Goal: Use online tool/utility: Use online tool/utility

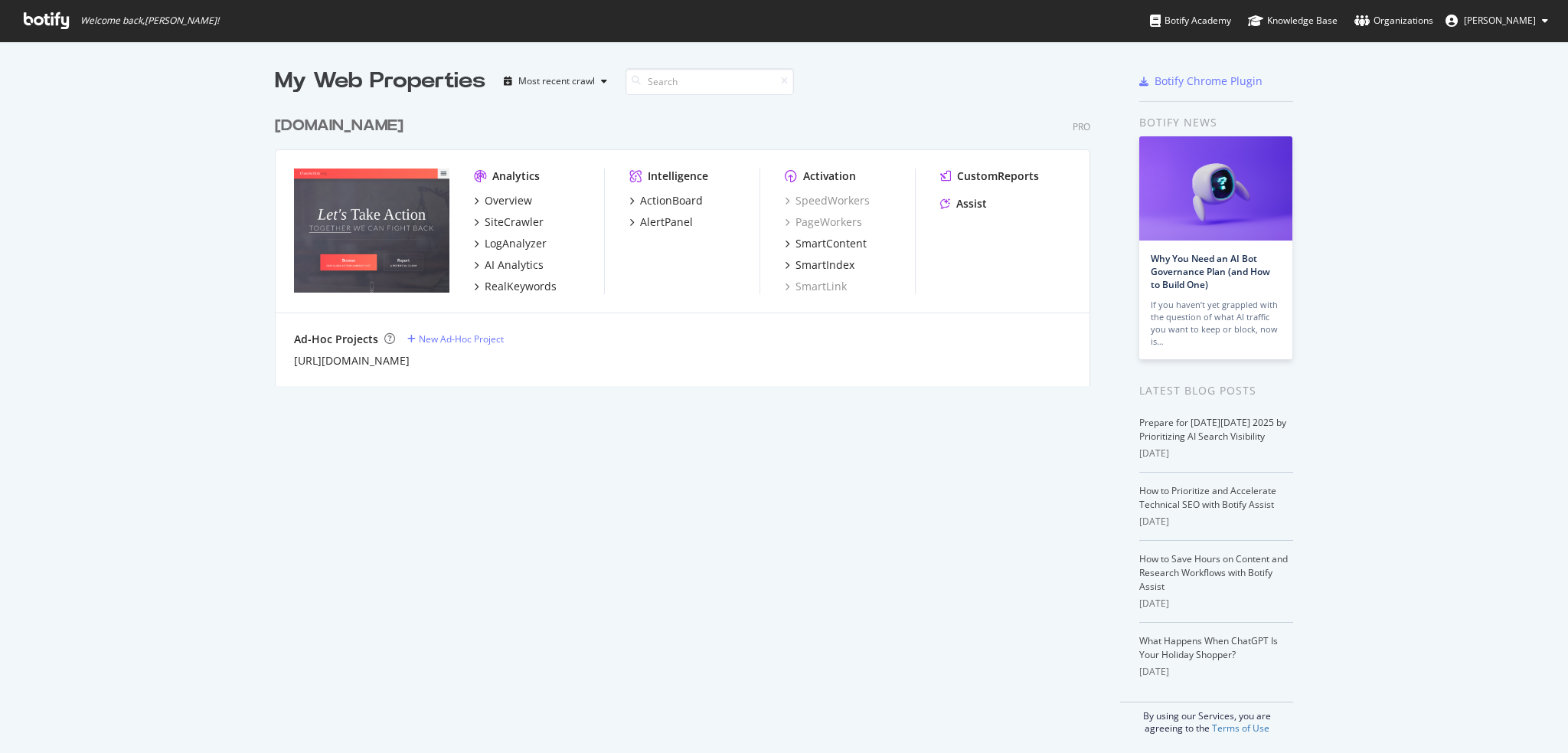
scroll to position [742, 1545]
click at [972, 205] on div "Assist" at bounding box center [971, 204] width 30 height 16
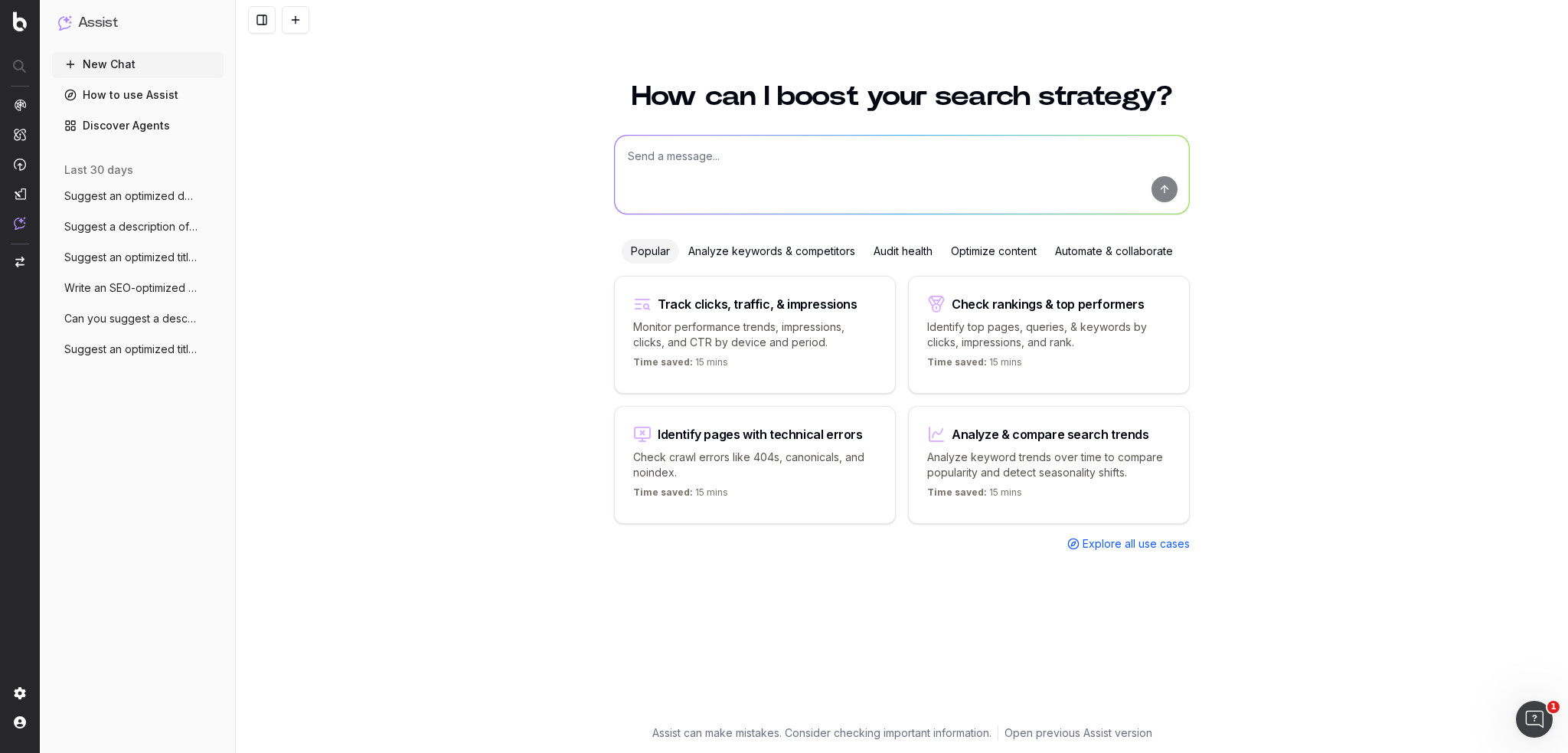
click at [1122, 544] on span "Explore all use cases" at bounding box center [1136, 544] width 107 height 16
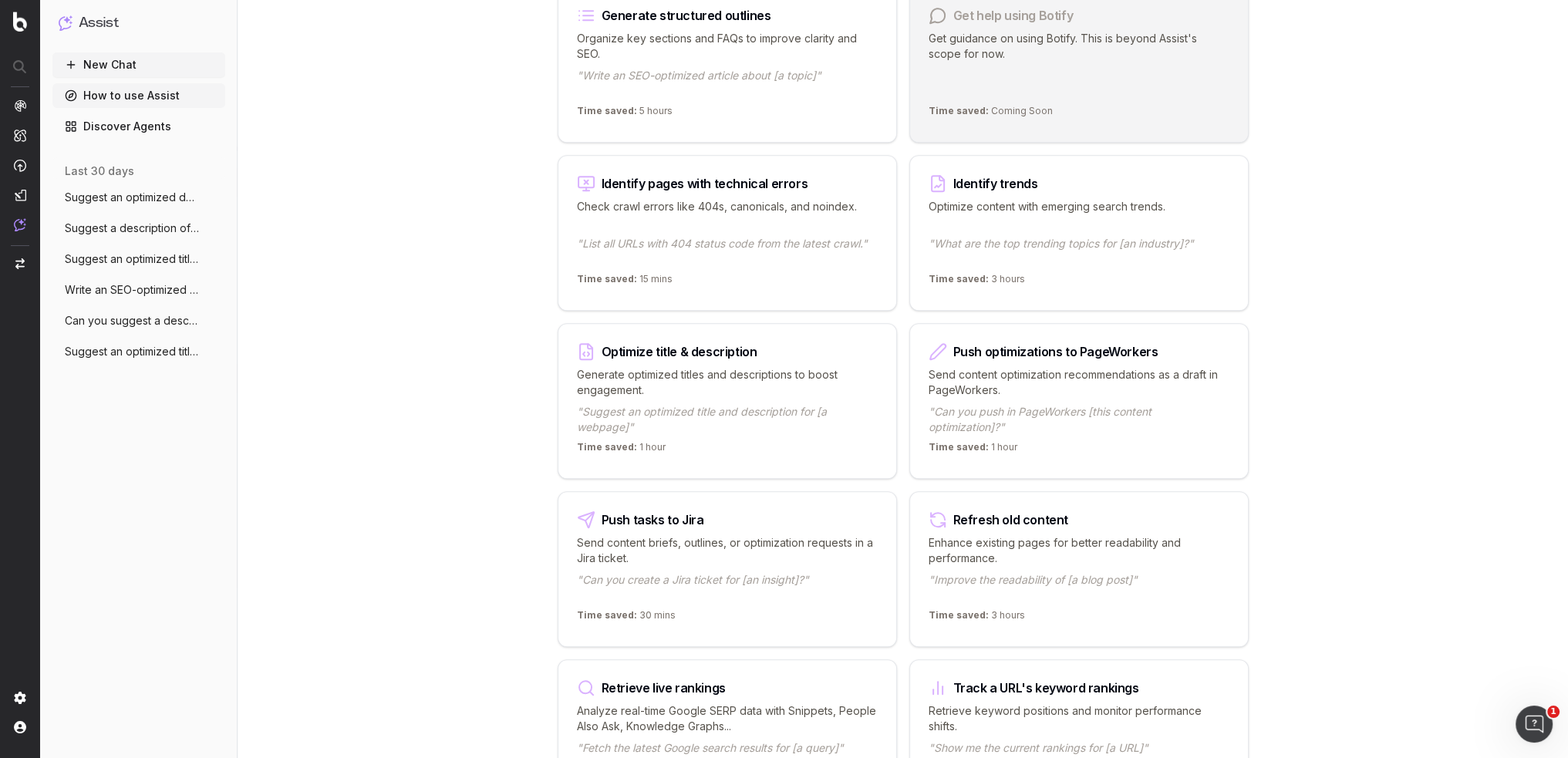
scroll to position [1465, 0]
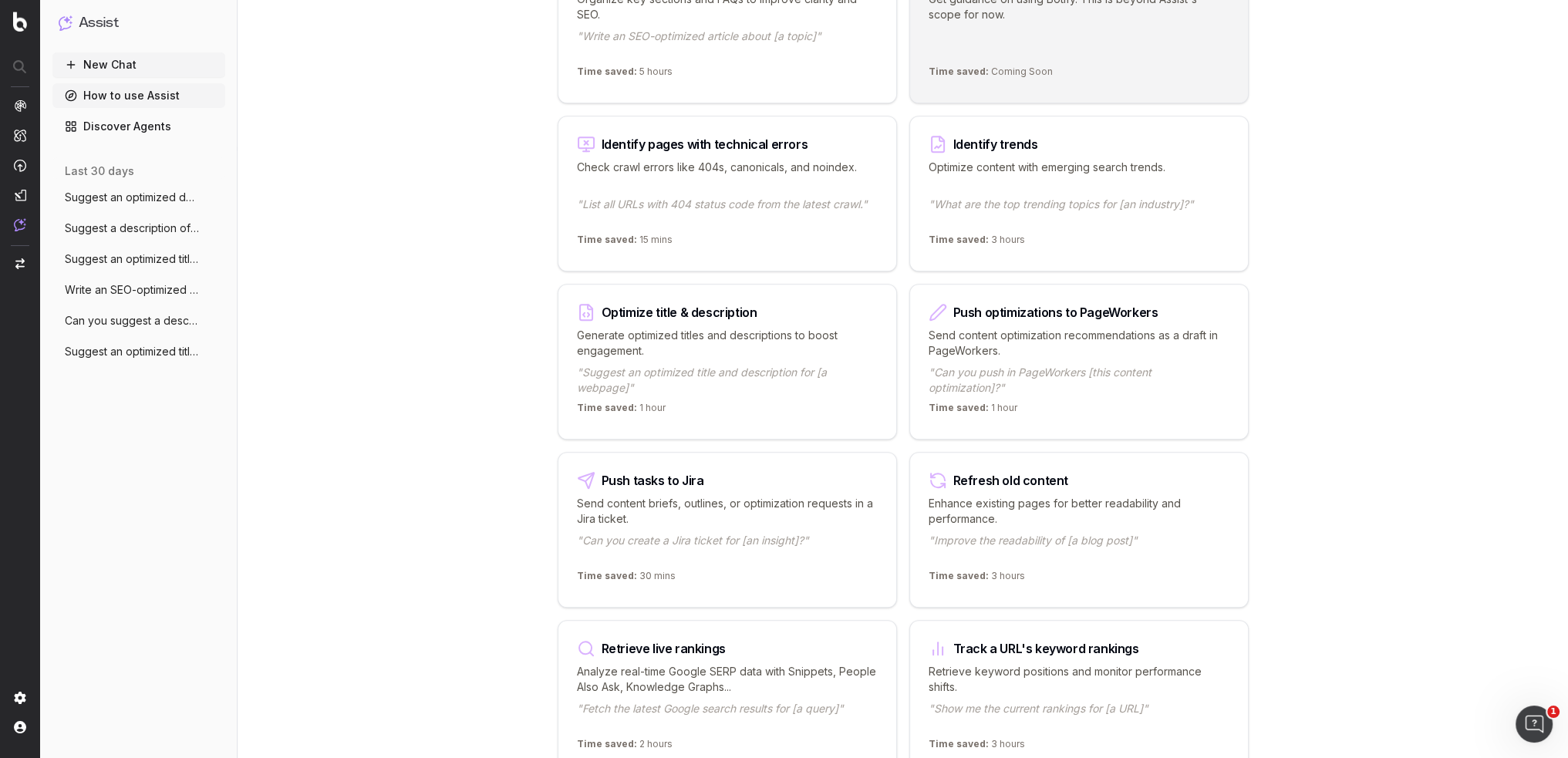
click at [723, 333] on p "Generate optimized titles and descriptions to boost engagement." at bounding box center [727, 342] width 301 height 30
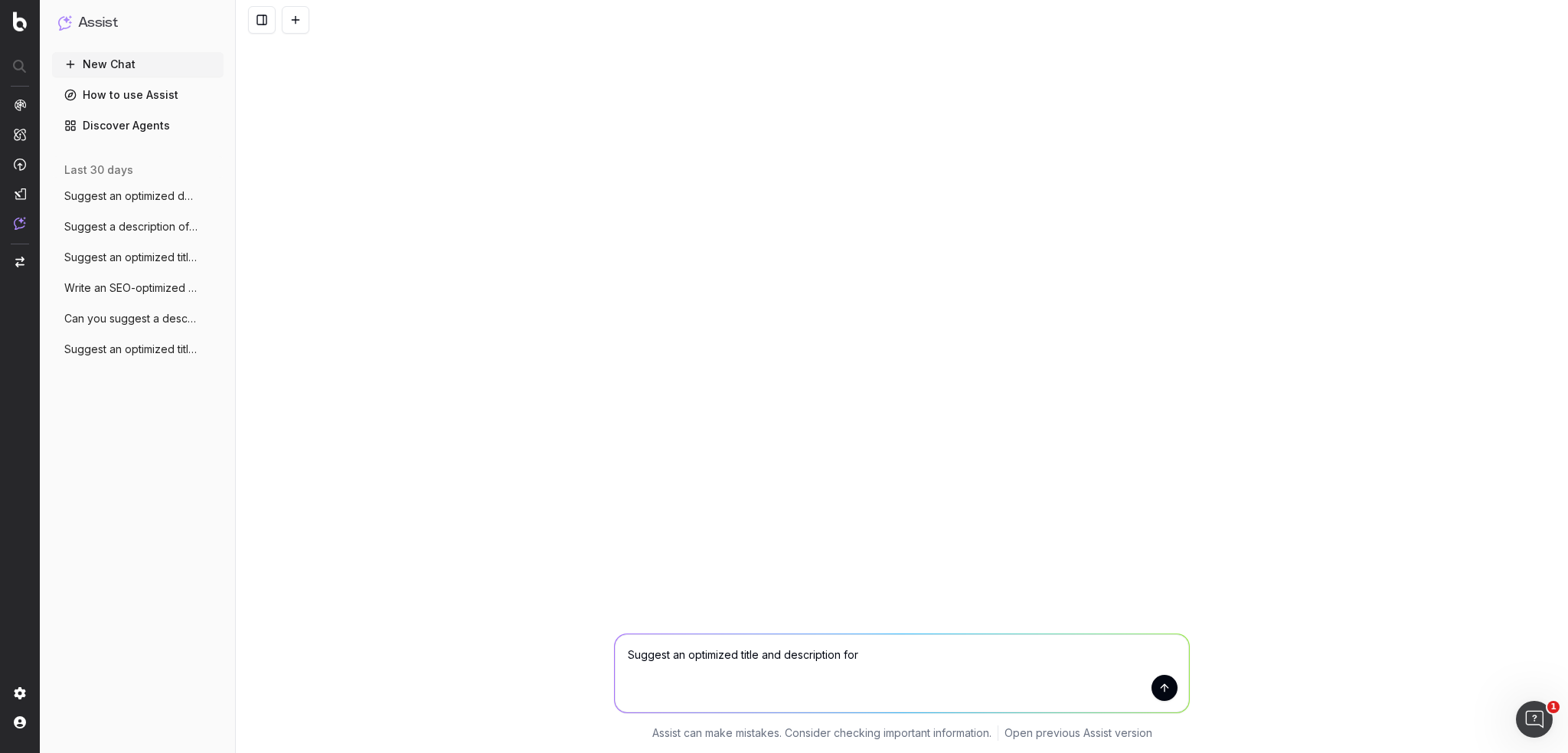
drag, startPoint x: 737, startPoint y: 651, endPoint x: 781, endPoint y: 645, distance: 44.4
click at [781, 645] on textarea "Suggest an optimized title and description for" at bounding box center [901, 673] width 574 height 78
click at [860, 661] on textarea "Suggest an optimized description for" at bounding box center [901, 673] width 574 height 78
drag, startPoint x: 797, startPoint y: 655, endPoint x: 836, endPoint y: 684, distance: 48.6
click at [799, 658] on textarea "Suggest an optimized description for a page with the following title and conten…" at bounding box center [901, 673] width 574 height 78
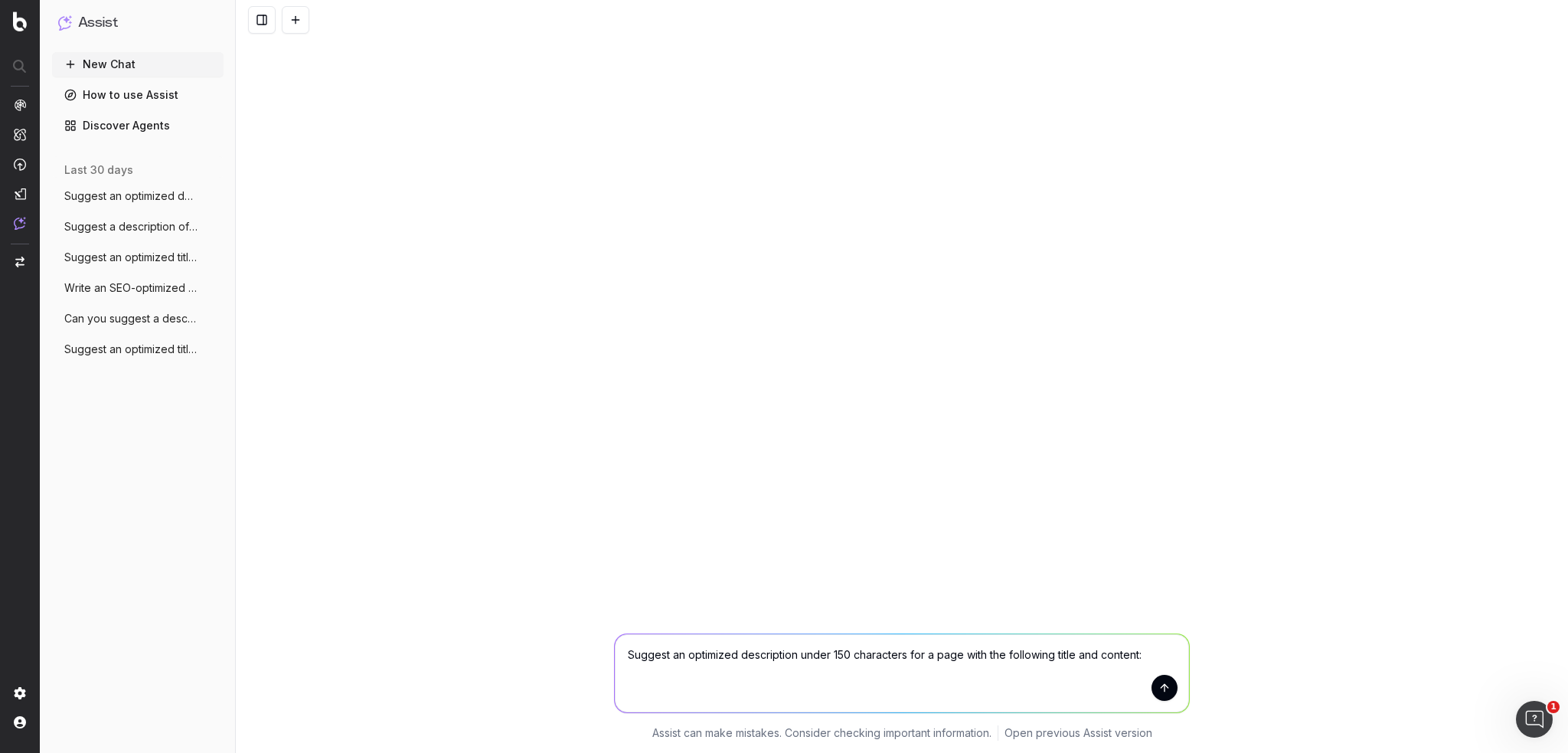
drag, startPoint x: 1077, startPoint y: 653, endPoint x: 1084, endPoint y: 674, distance: 22.1
click at [1077, 653] on textarea "Suggest an optimized description under 150 characters for a page with the follo…" at bounding box center [901, 673] width 574 height 78
click at [838, 690] on textarea "Suggest an optimized description under 150 characters for a page with the follo…" at bounding box center [901, 673] width 574 height 78
paste textarea "DoorDash Drivers Underpaid? | Misclassification Arbitration & Lawsuit Info /doo…"
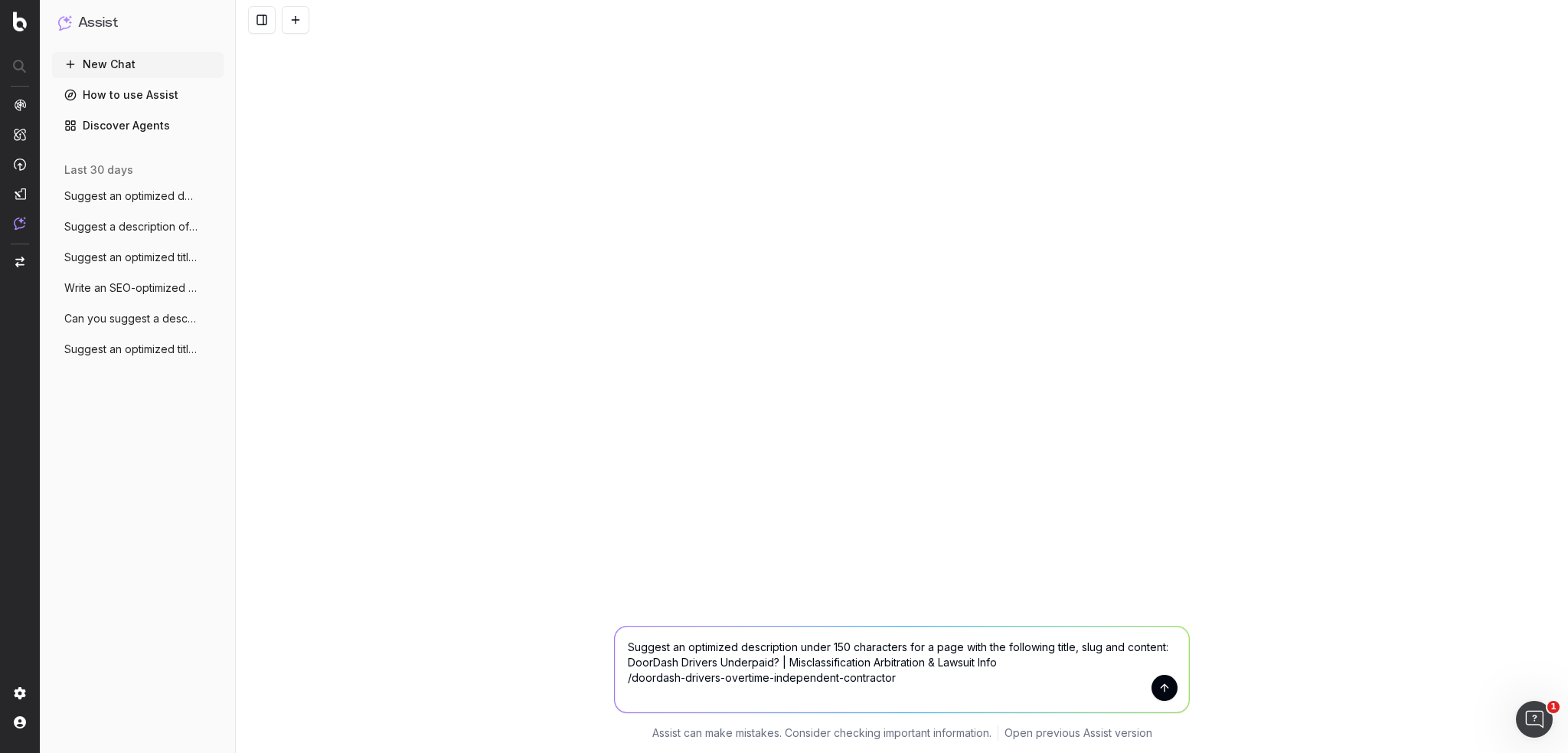
click at [775, 696] on textarea "Suggest an optimized description under 150 characters for a page with the follo…" at bounding box center [901, 669] width 574 height 85
paste textarea "DoorDash Drivers Underpaid? Misclassification Arbitration & Lawsuit Info Attorn…"
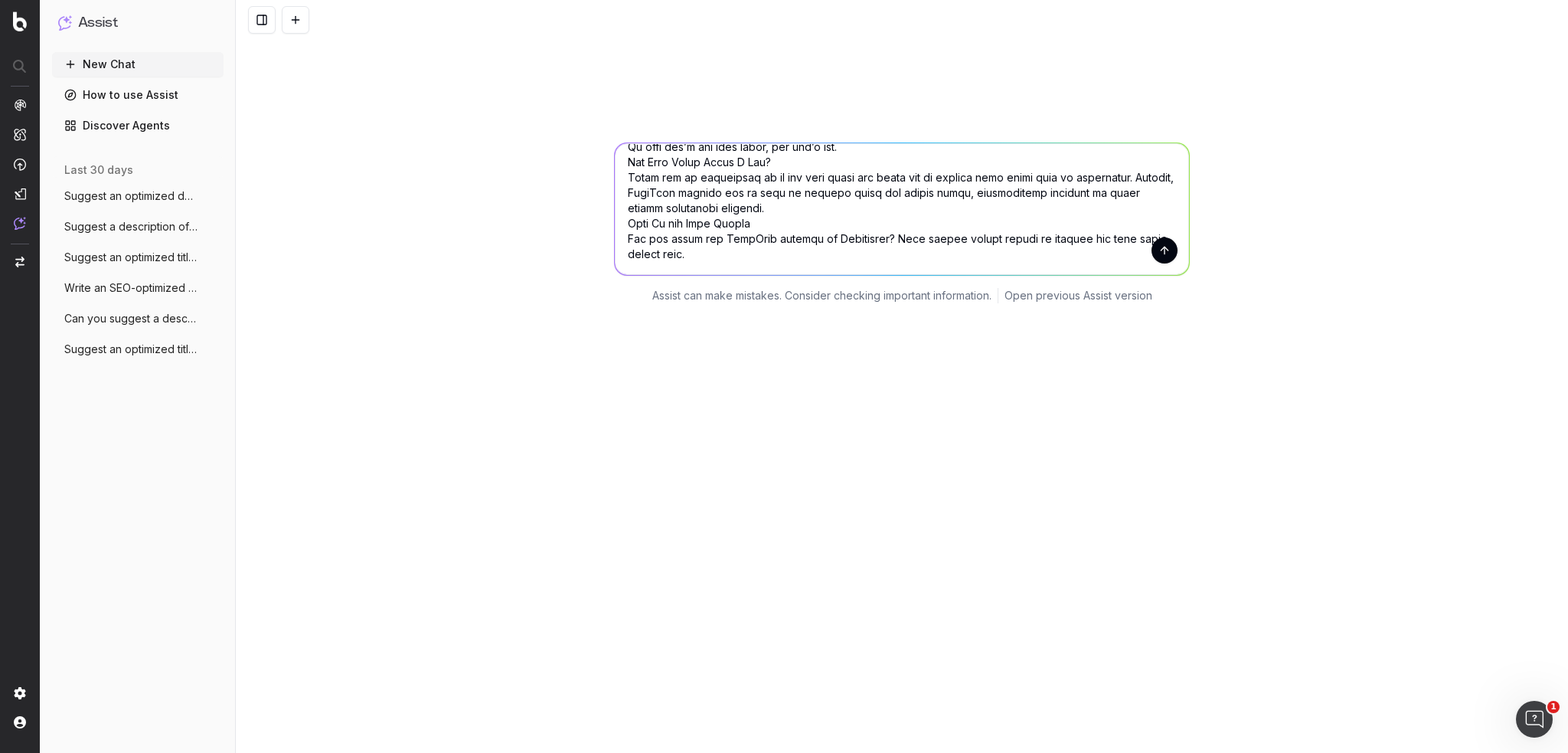
scroll to position [111, 0]
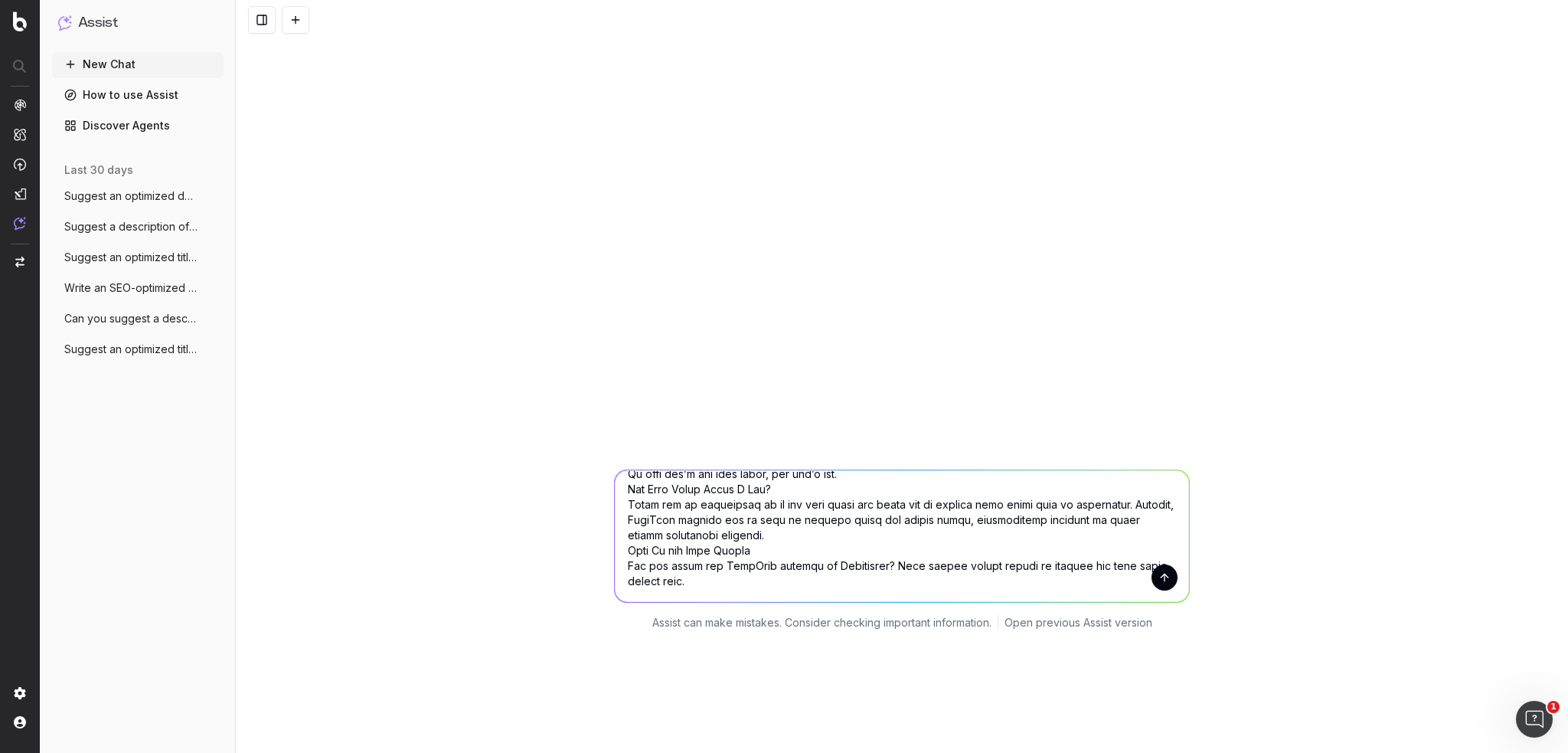
type textarea "Suggest an optimized description under 150 characters for a page with the follo…"
click at [1152, 579] on button "submit" at bounding box center [1165, 578] width 26 height 26
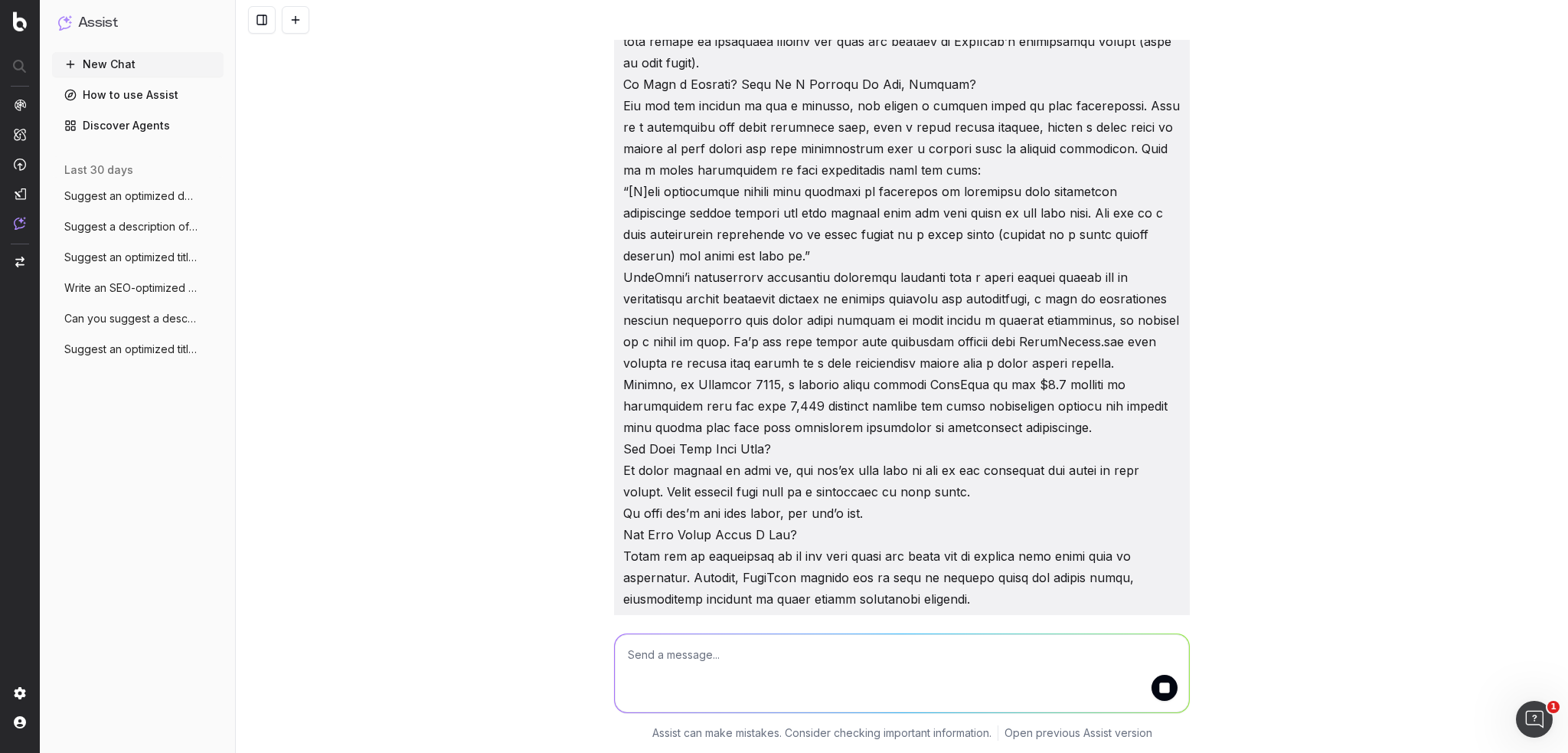
scroll to position [1364, 0]
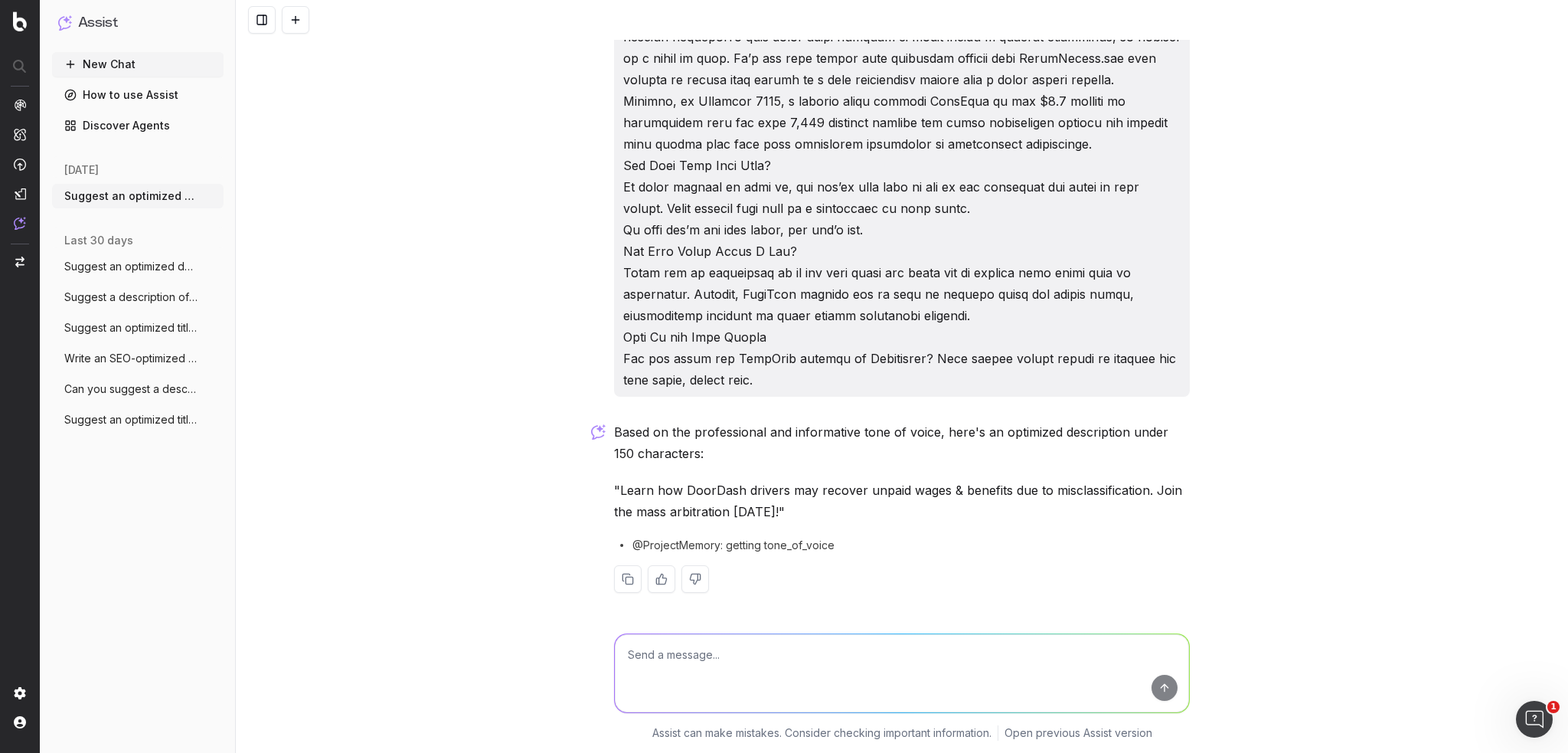
scroll to position [1437, 0]
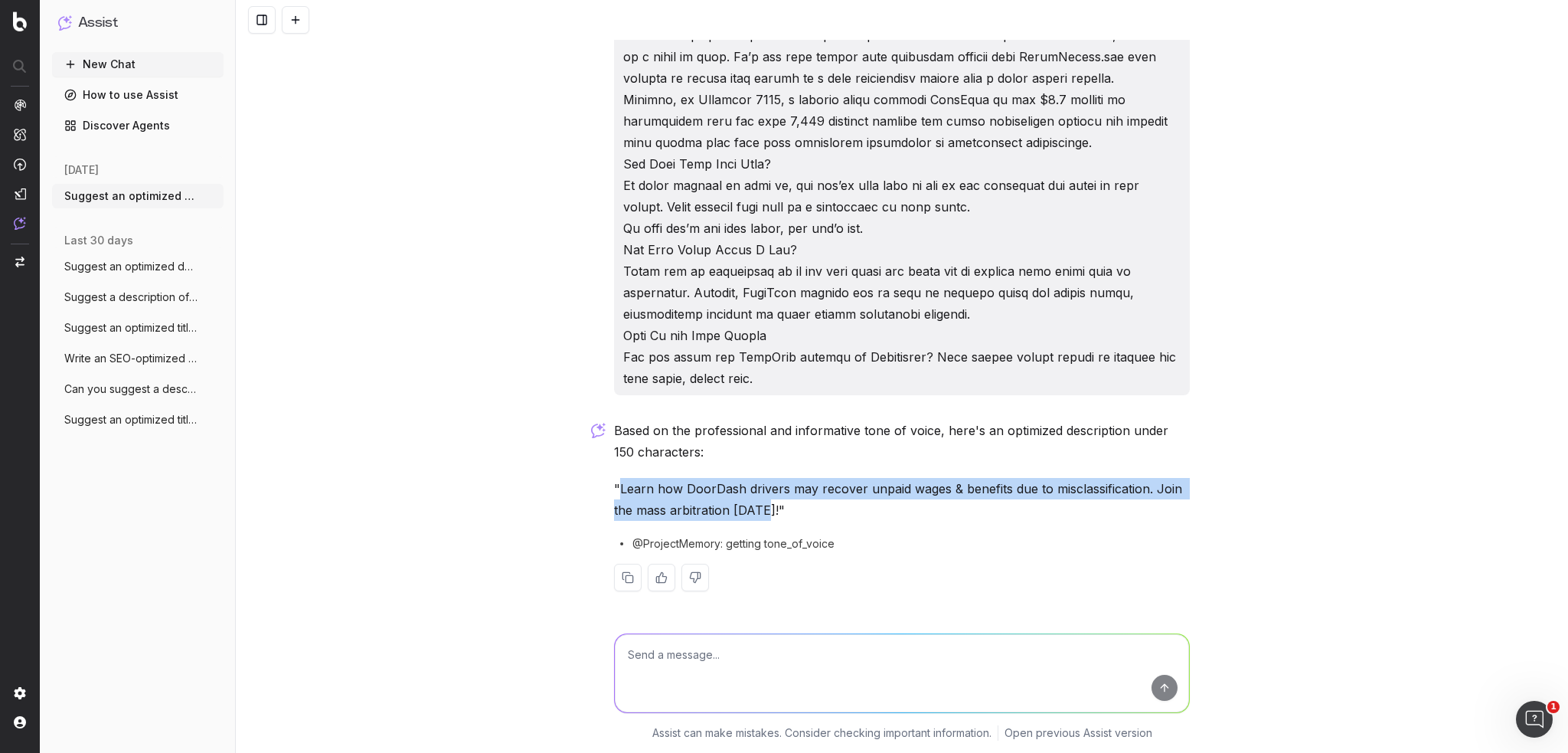
drag, startPoint x: 613, startPoint y: 484, endPoint x: 760, endPoint y: 518, distance: 150.9
click at [760, 518] on p ""Learn how DoorDash drivers may recover unpaid wages & benefits due to misclass…" at bounding box center [901, 499] width 576 height 43
copy p "Learn how DoorDash drivers may recover unpaid wages & benefits due to misclassi…"
click at [721, 668] on textarea at bounding box center [901, 673] width 574 height 78
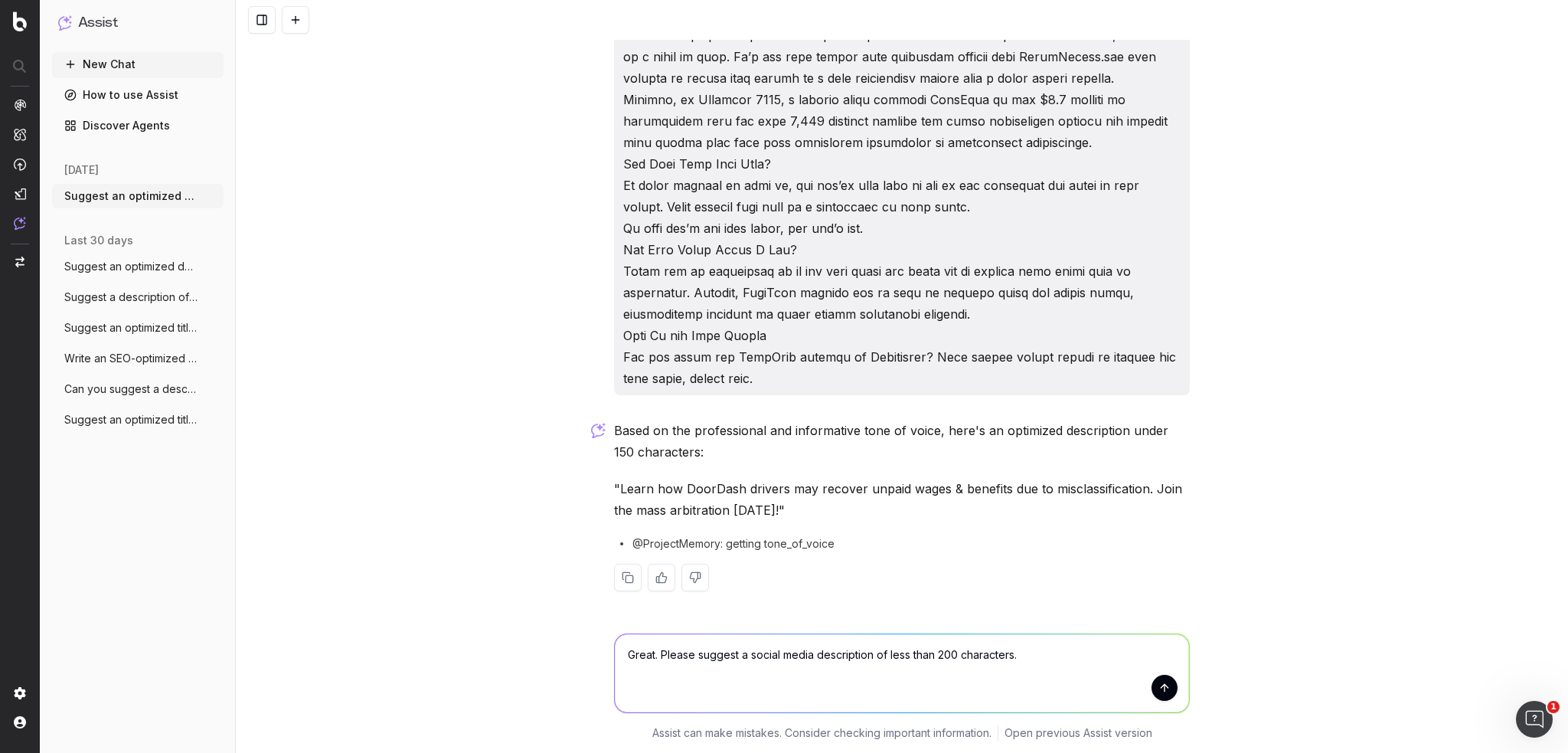
type textarea "Great. Please suggest a social media description of less than 200 characters."
click at [1158, 691] on button "submit" at bounding box center [1165, 687] width 26 height 26
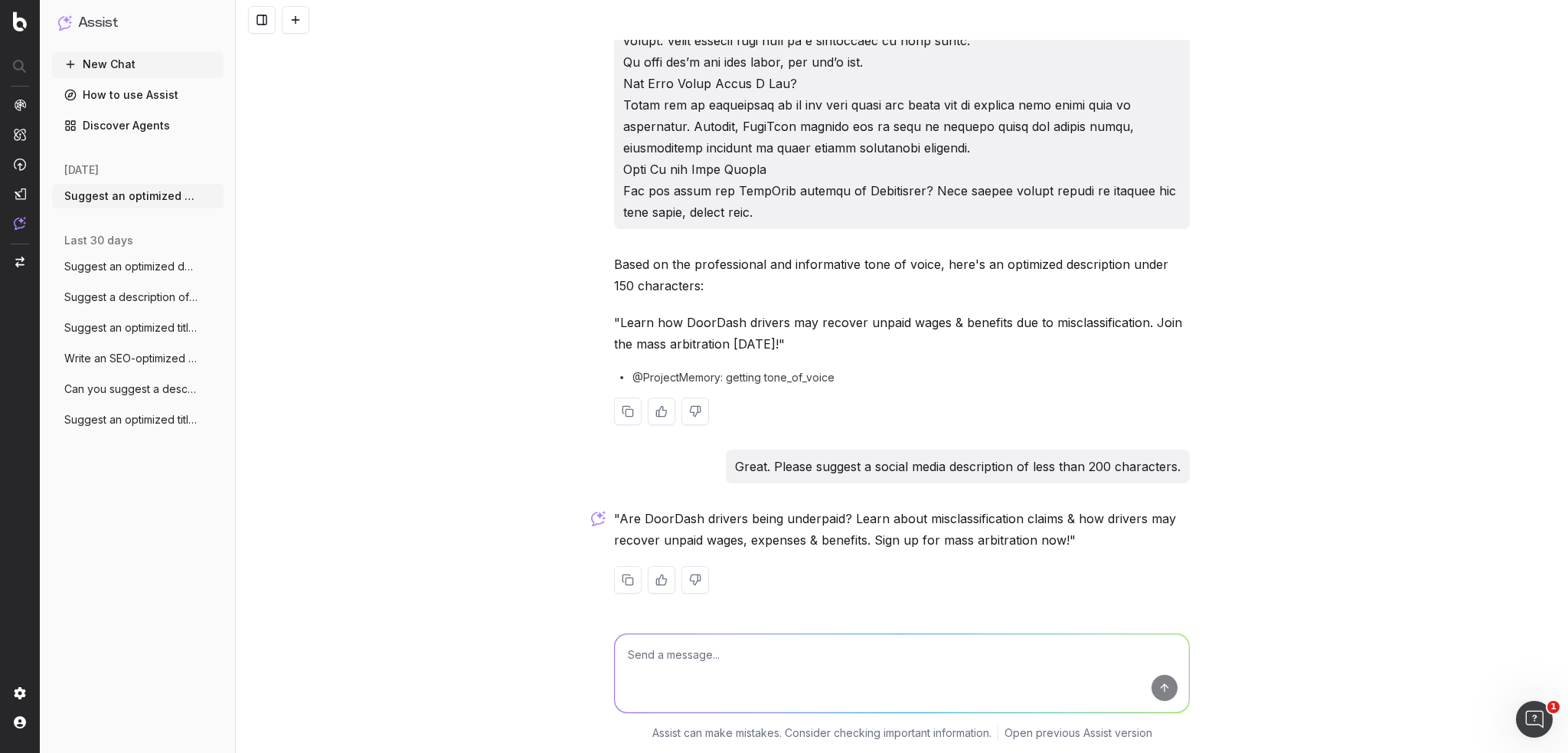
scroll to position [1605, 0]
